Goal: Task Accomplishment & Management: Manage account settings

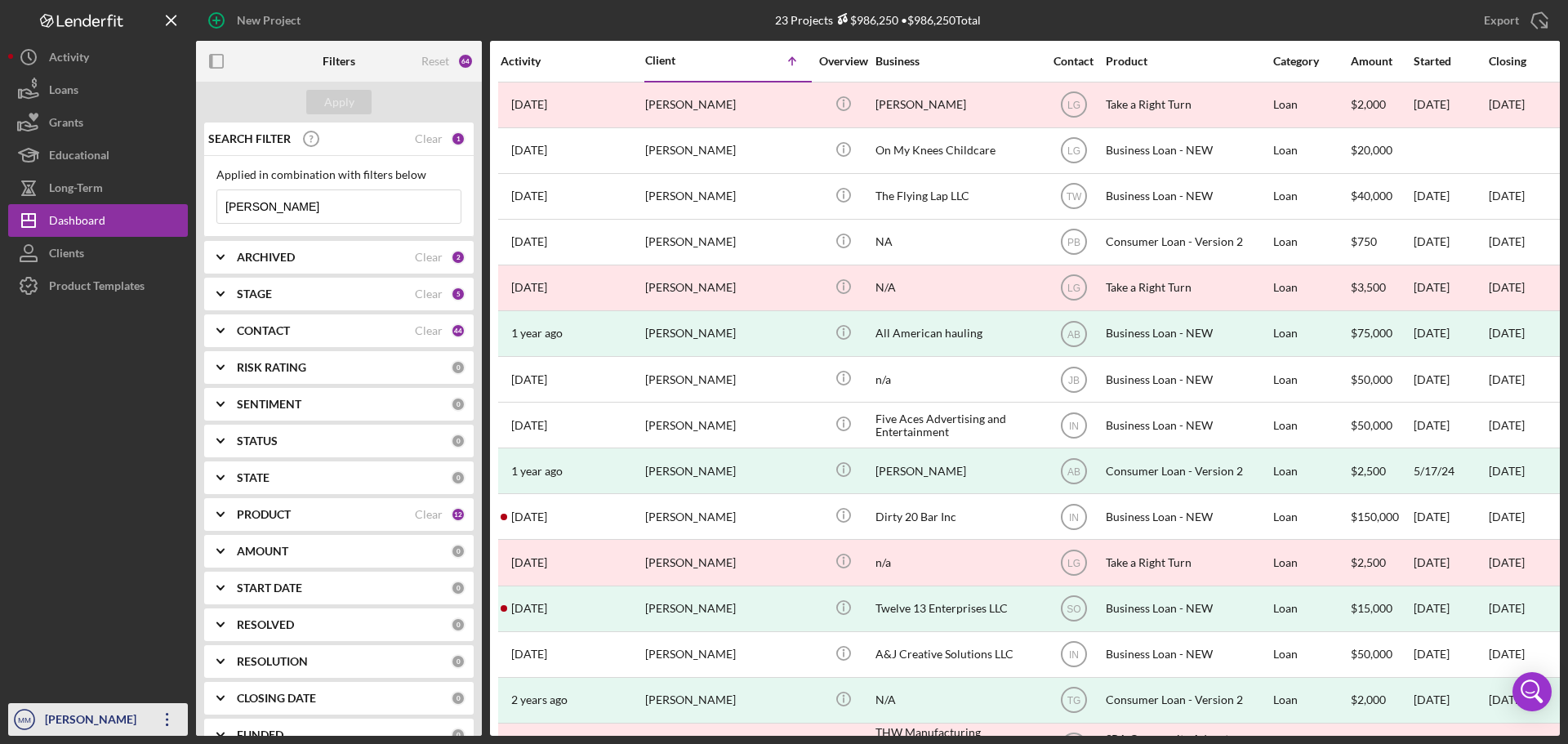
click at [176, 717] on icon "Icon/Overflow" at bounding box center [167, 719] width 41 height 41
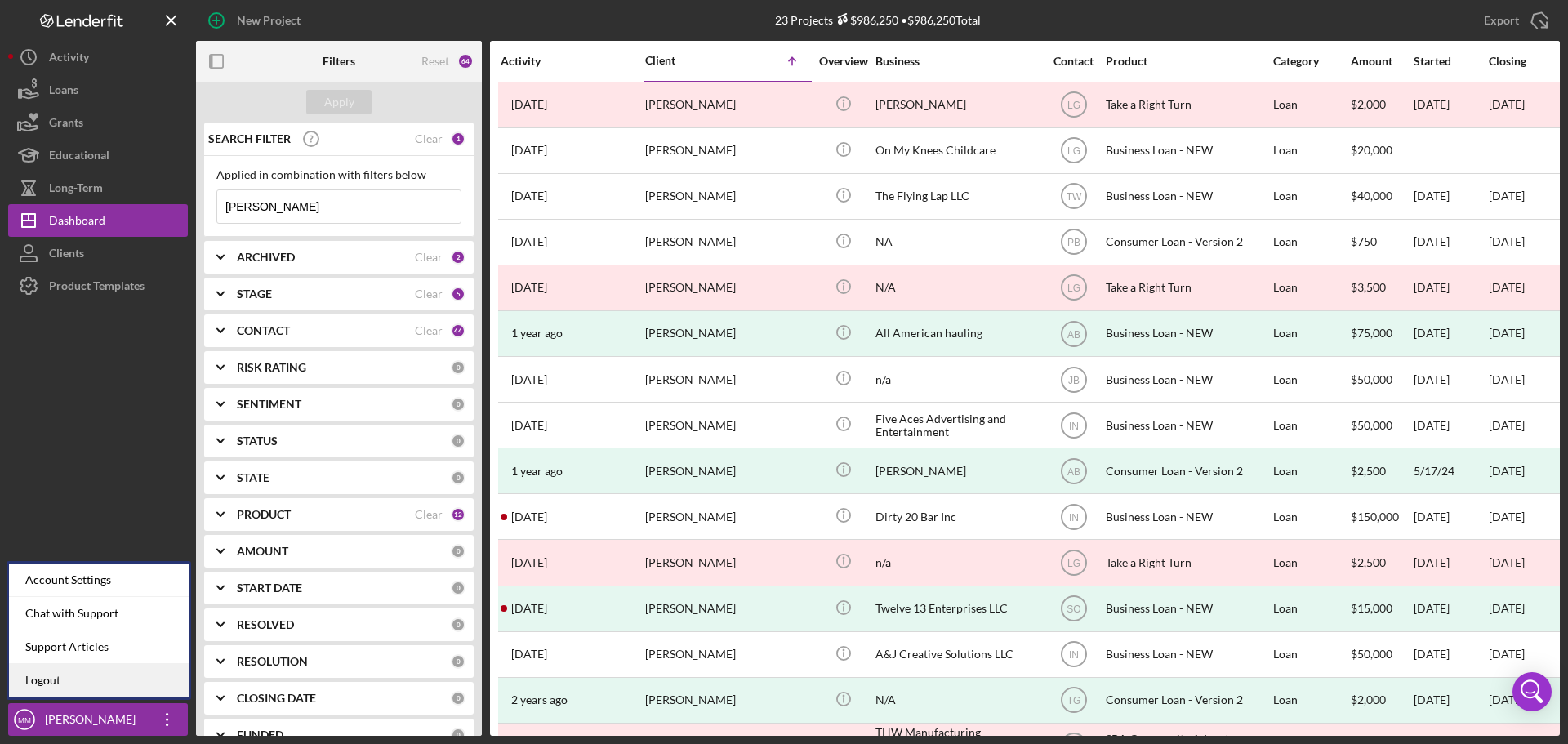
click at [62, 683] on link "Logout" at bounding box center [98, 680] width 180 height 34
